Goal: Task Accomplishment & Management: Manage account settings

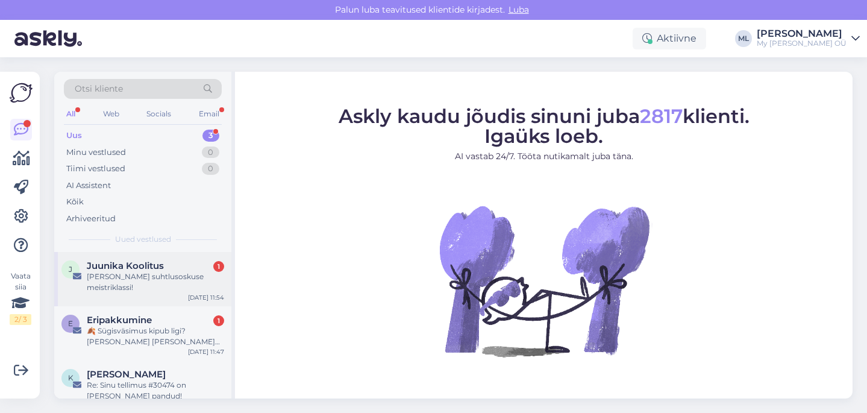
click at [131, 284] on div "[PERSON_NAME] suhtlusoskuse meistriklassi!" at bounding box center [155, 282] width 137 height 22
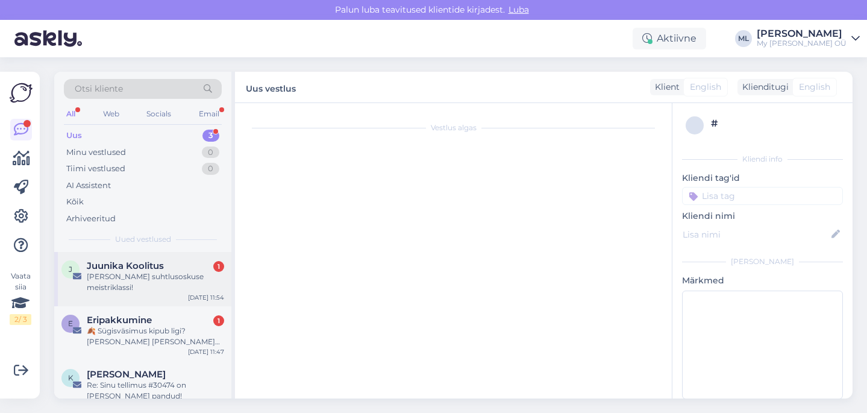
scroll to position [1122, 0]
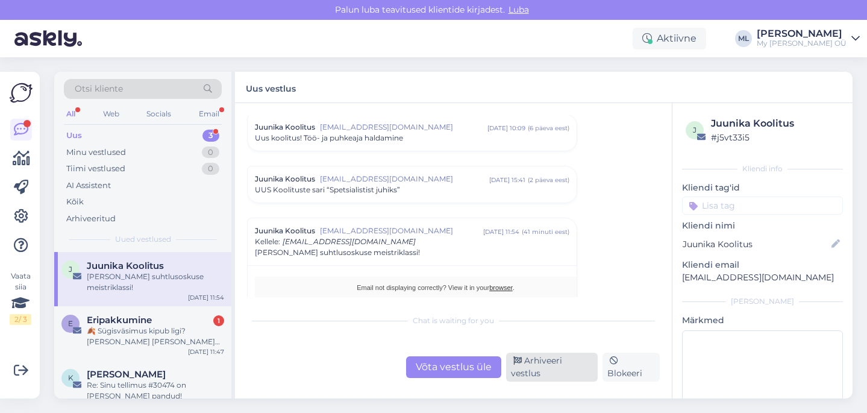
click at [539, 369] on div "Arhiveeri vestlus" at bounding box center [552, 366] width 92 height 29
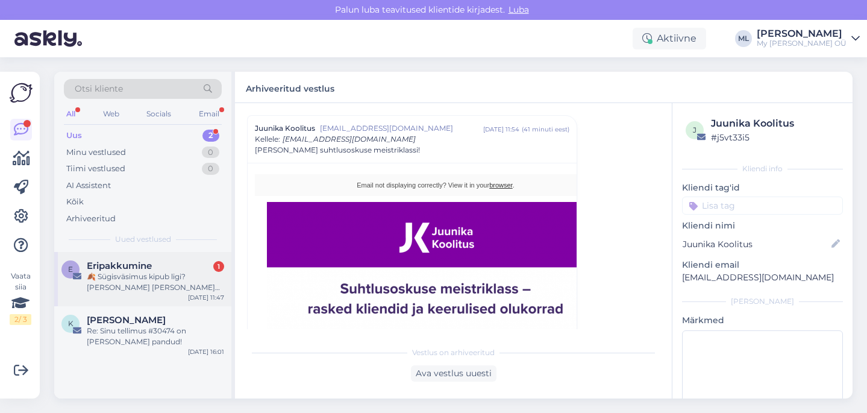
click at [142, 276] on div "🍂 Sügisväsimus kipub ligi? [PERSON_NAME] [PERSON_NAME] täis energiat, enesekind…" at bounding box center [155, 282] width 137 height 22
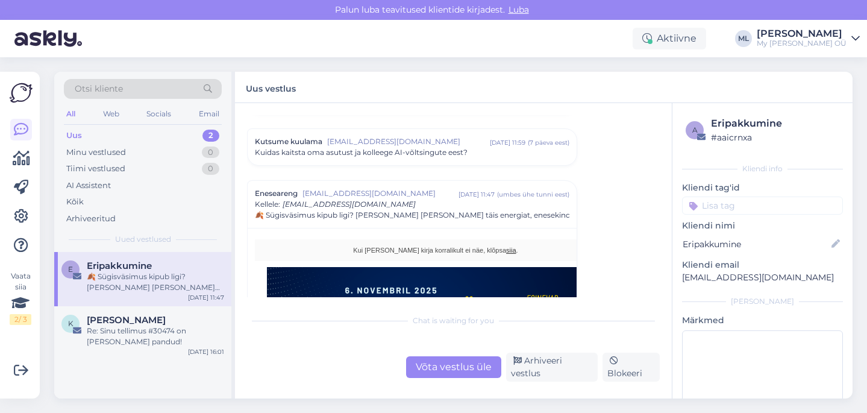
scroll to position [189, 0]
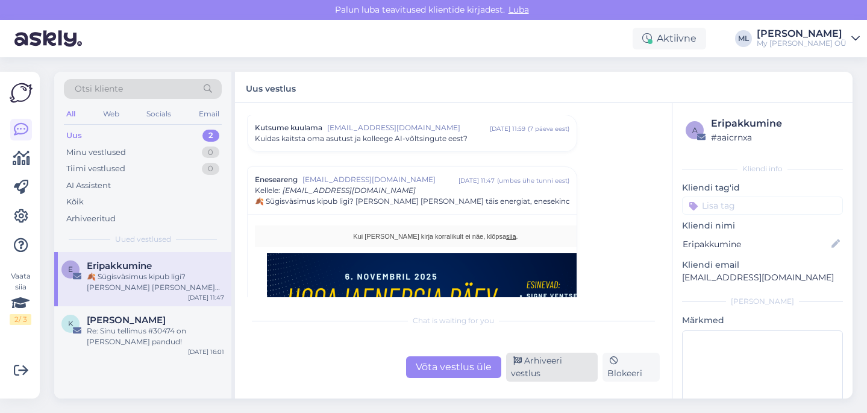
click at [539, 363] on div "Arhiveeri vestlus" at bounding box center [552, 366] width 92 height 29
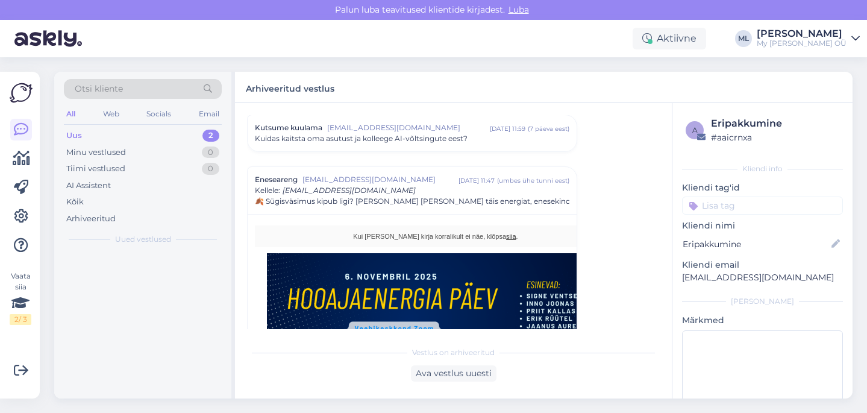
scroll to position [240, 0]
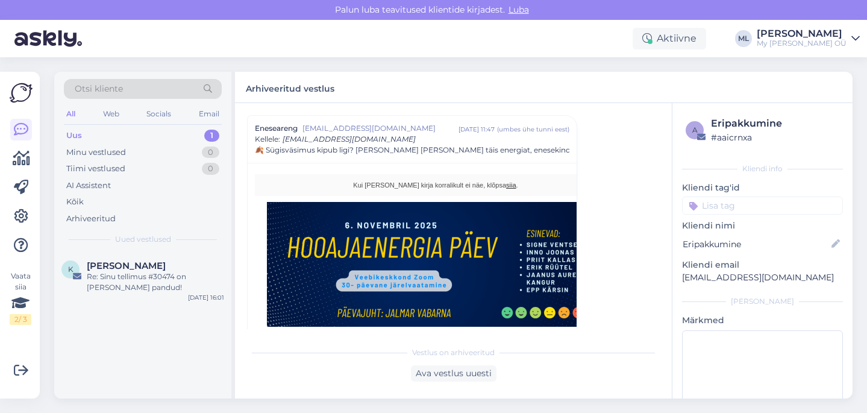
click at [139, 139] on div "Uus 1" at bounding box center [143, 135] width 158 height 17
click at [66, 130] on div "Uus" at bounding box center [74, 136] width 16 height 12
click at [140, 284] on div "Re: Sinu tellimus #30474 on [PERSON_NAME] pandud!" at bounding box center [155, 282] width 137 height 22
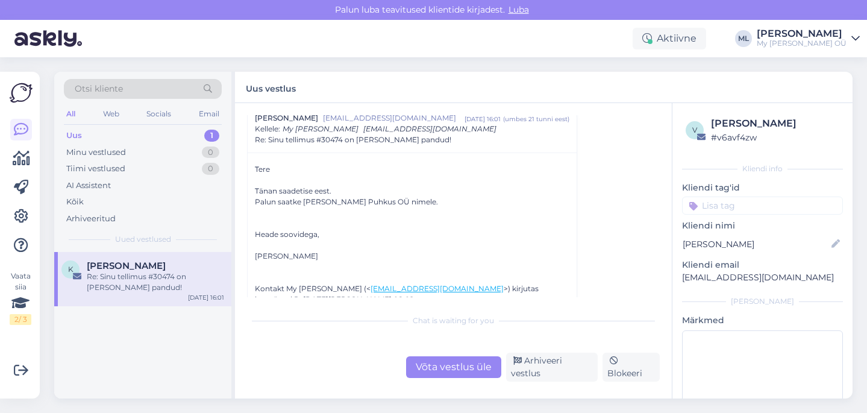
scroll to position [0, 0]
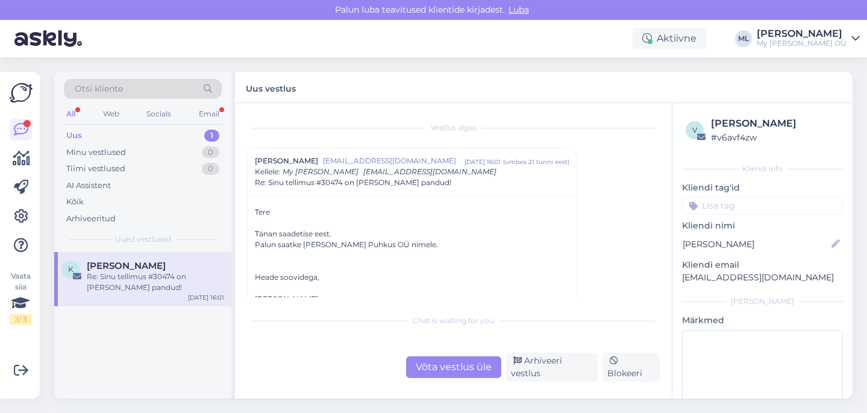
click at [78, 134] on div "Uus" at bounding box center [74, 136] width 16 height 12
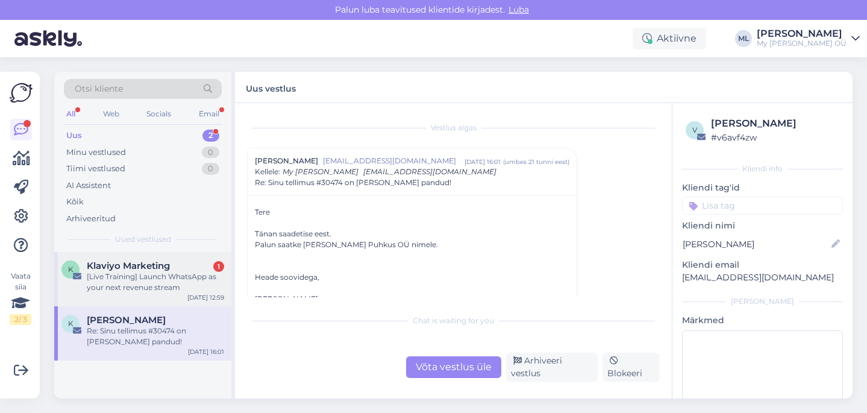
click at [96, 280] on div "[Live Training] Launch WhatsApp as your next revenue stream" at bounding box center [155, 282] width 137 height 22
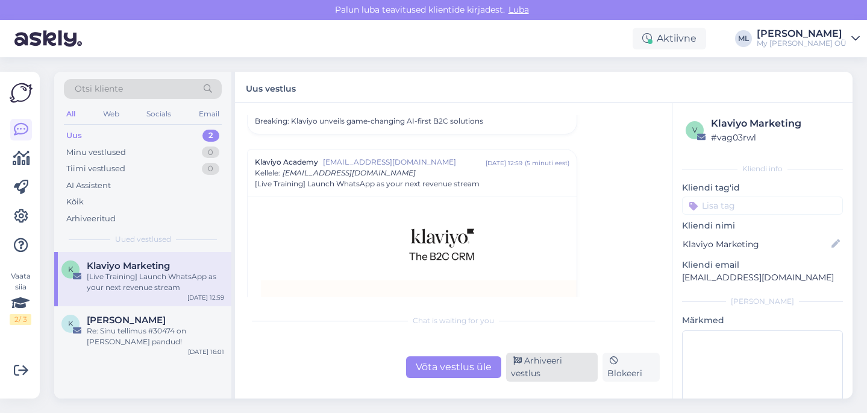
click at [555, 373] on div "Arhiveeri vestlus" at bounding box center [552, 366] width 92 height 29
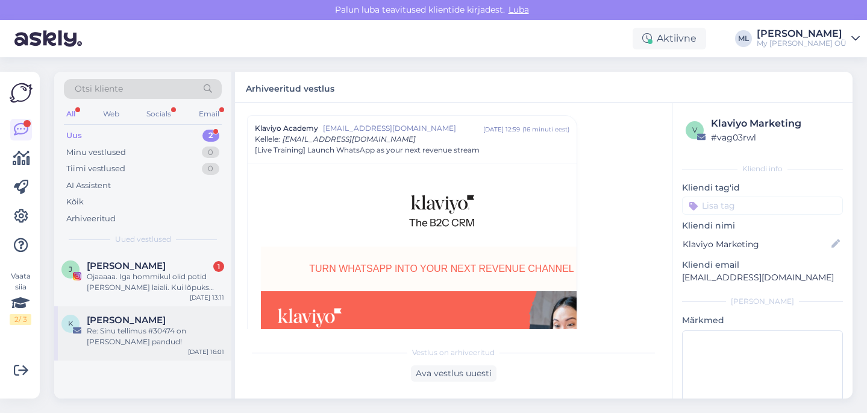
click at [158, 311] on div "K [PERSON_NAME] Re: Sinu tellimus #30474 on [PERSON_NAME] pandud! [DATE] 16:01" at bounding box center [142, 333] width 177 height 54
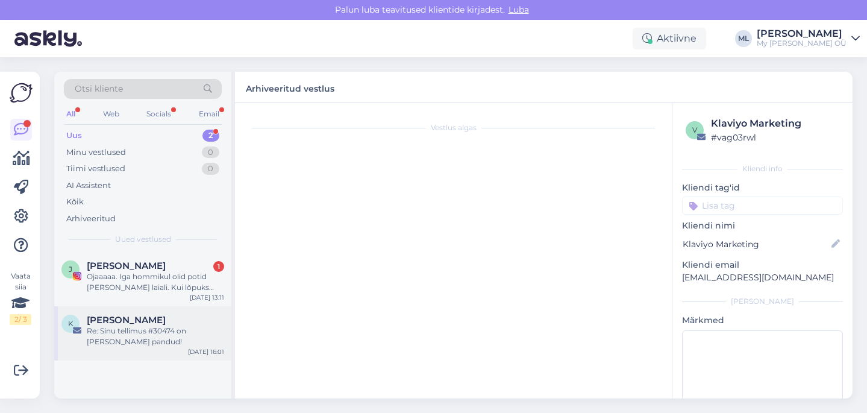
scroll to position [0, 0]
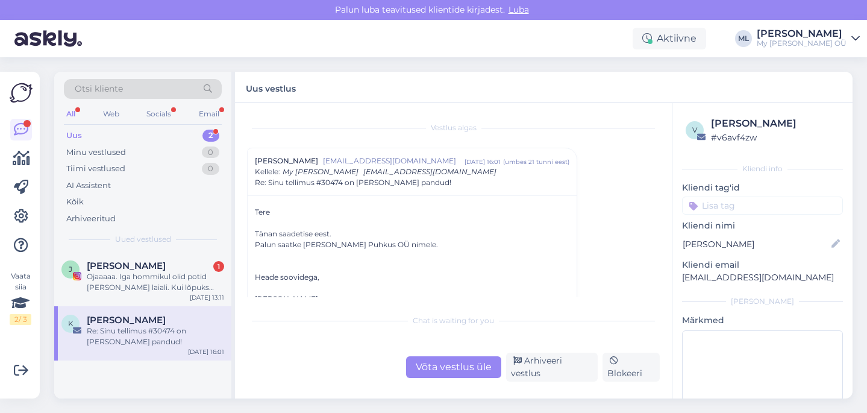
click at [155, 246] on div "Otsi kliente All Web Socials Email Uus 2 Minu vestlused 0 Tiimi vestlused 0 AI …" at bounding box center [142, 162] width 177 height 180
click at [150, 268] on div "[PERSON_NAME] 1" at bounding box center [155, 265] width 137 height 11
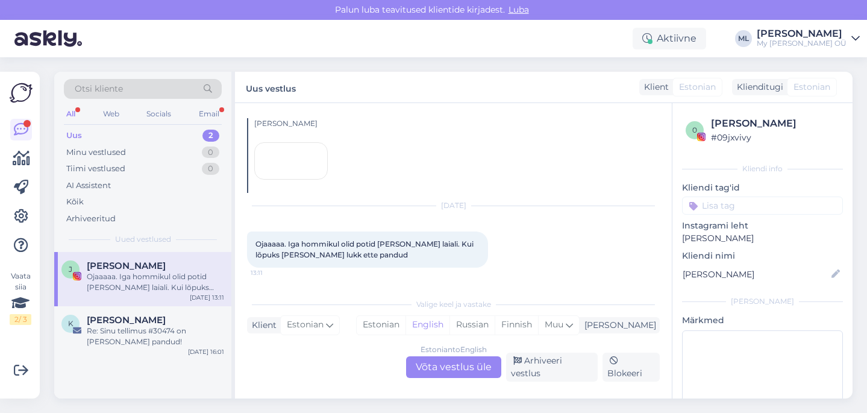
scroll to position [455, 0]
click at [89, 157] on div "Minu vestlused" at bounding box center [96, 152] width 60 height 12
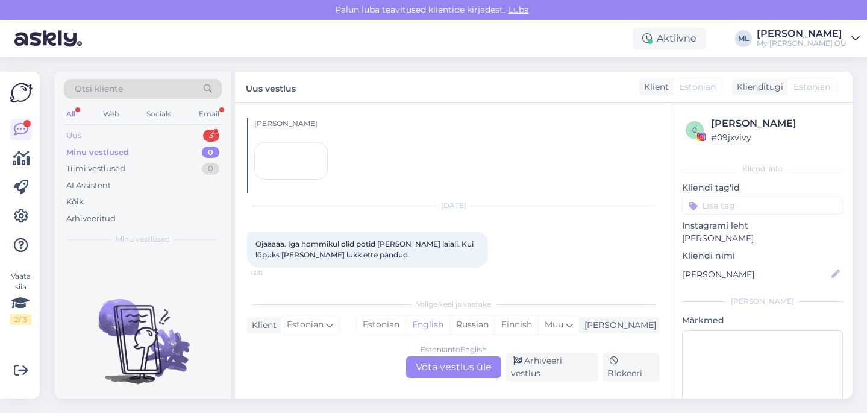
click at [73, 132] on div "Uus" at bounding box center [73, 136] width 15 height 12
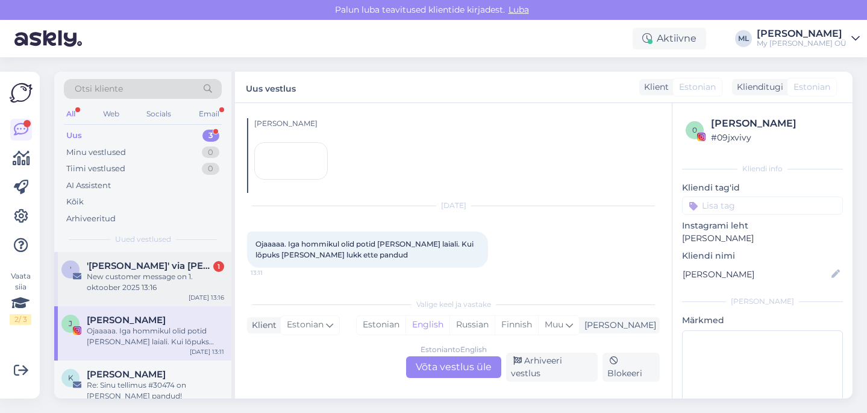
click at [134, 272] on div "New customer message on 1. oktoober 2025 13:16" at bounding box center [155, 282] width 137 height 22
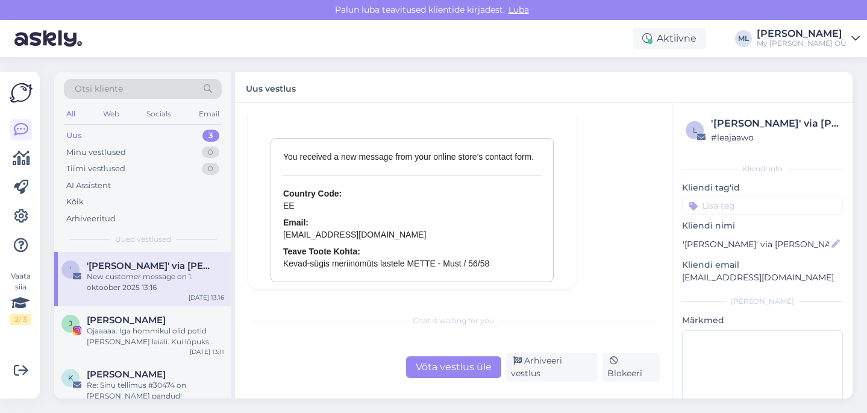
scroll to position [5296, 0]
click at [537, 370] on div "Arhiveeri vestlus" at bounding box center [552, 366] width 92 height 29
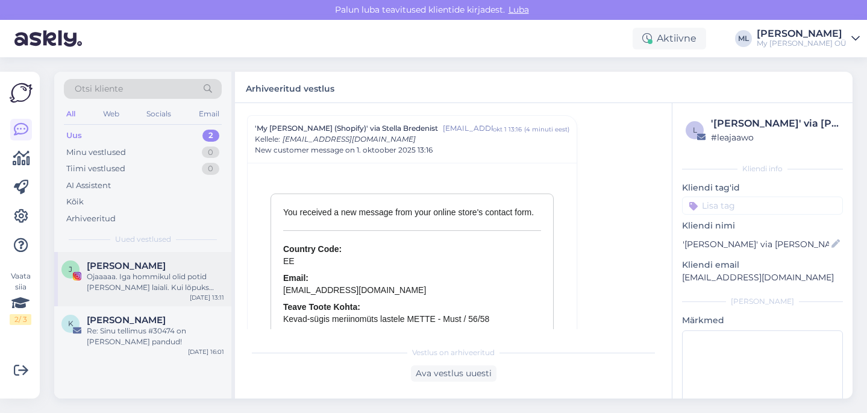
click at [162, 299] on div "[PERSON_NAME]. Iga hommikul olid potid [PERSON_NAME] laiali. Kui lõpuks [PERSON…" at bounding box center [142, 279] width 177 height 54
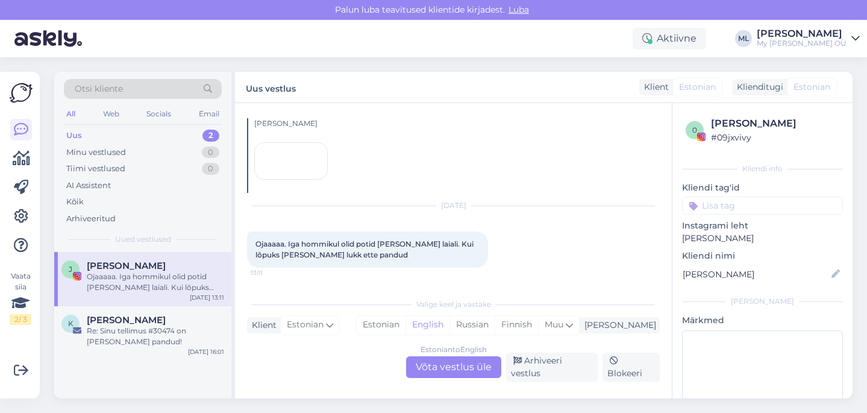
scroll to position [458, 0]
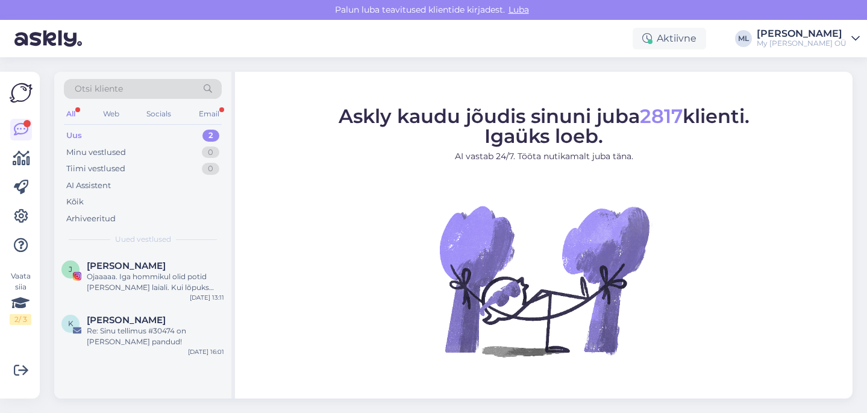
click at [70, 133] on div "Uus" at bounding box center [74, 136] width 16 height 12
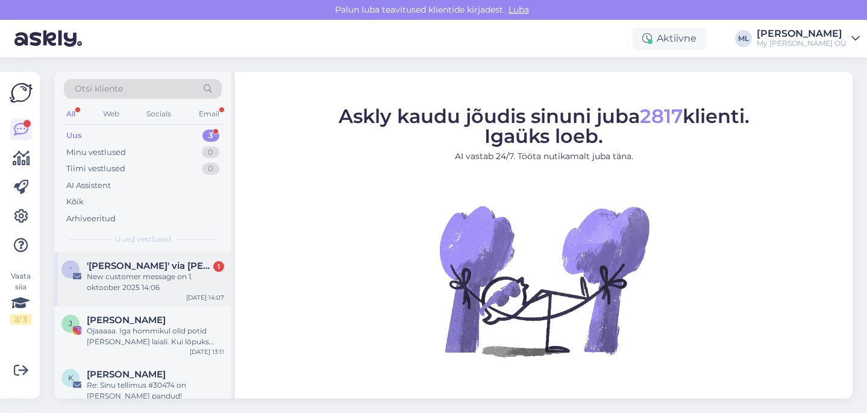
click at [130, 286] on div "New customer message on 1. oktoober 2025 14:06" at bounding box center [155, 282] width 137 height 22
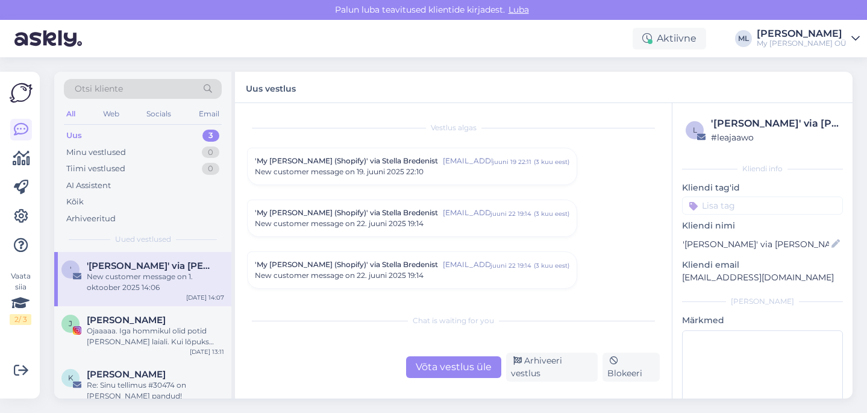
scroll to position [5136, 0]
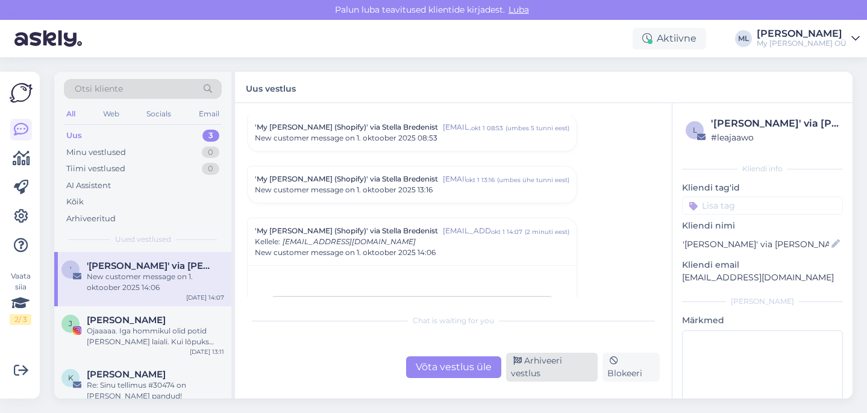
click at [532, 372] on div "Arhiveeri vestlus" at bounding box center [552, 366] width 92 height 29
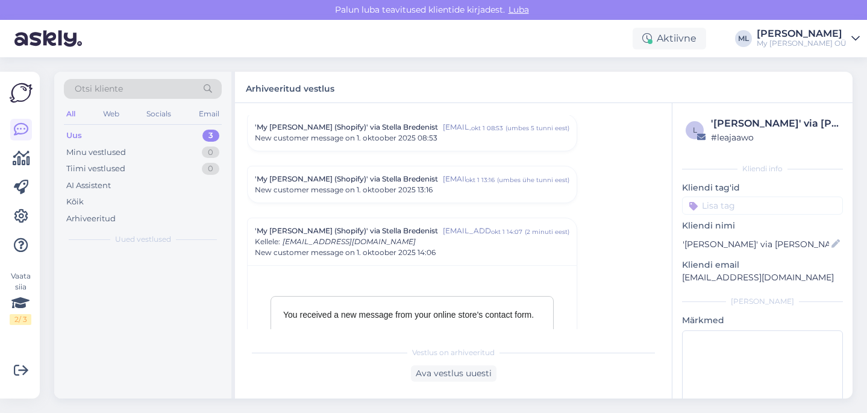
scroll to position [5239, 0]
